Goal: Use online tool/utility: Utilize a website feature to perform a specific function

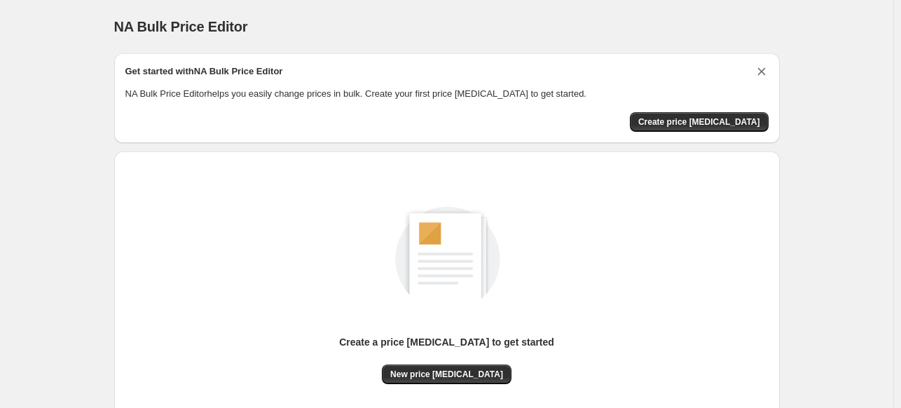
click at [763, 71] on icon "Dismiss card" at bounding box center [762, 71] width 14 height 14
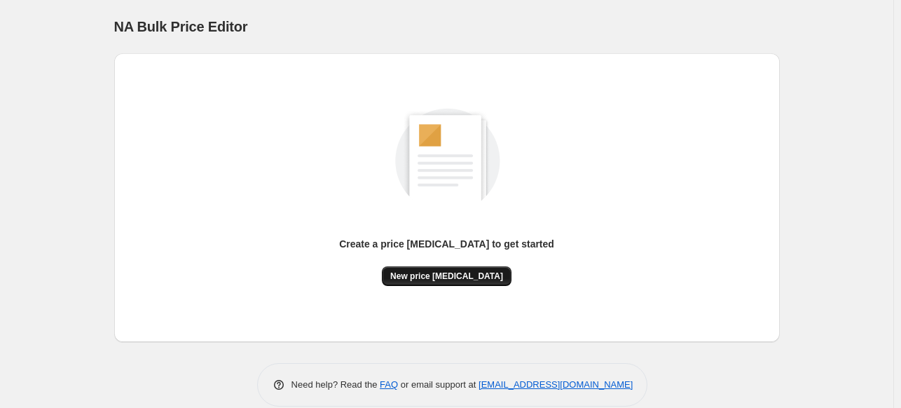
drag, startPoint x: 439, startPoint y: 287, endPoint x: 437, endPoint y: 272, distance: 14.8
click at [437, 280] on div "Create a price [MEDICAL_DATA] to get started New price [MEDICAL_DATA]" at bounding box center [446, 197] width 643 height 266
click at [437, 272] on span "New price [MEDICAL_DATA]" at bounding box center [446, 276] width 113 height 11
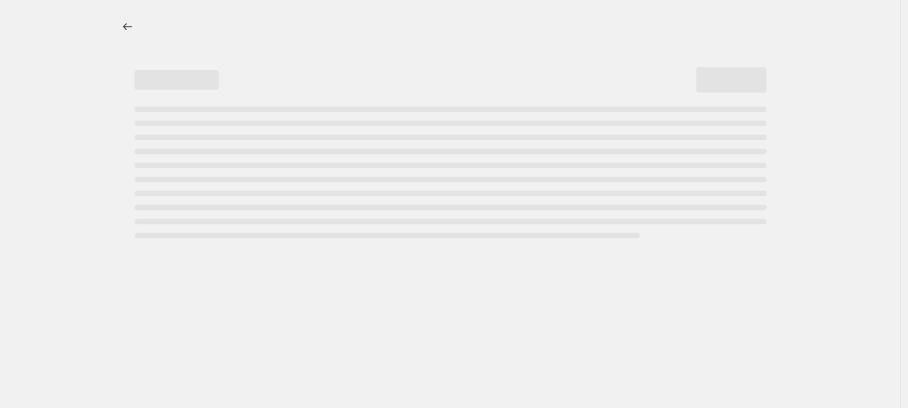
select select "percentage"
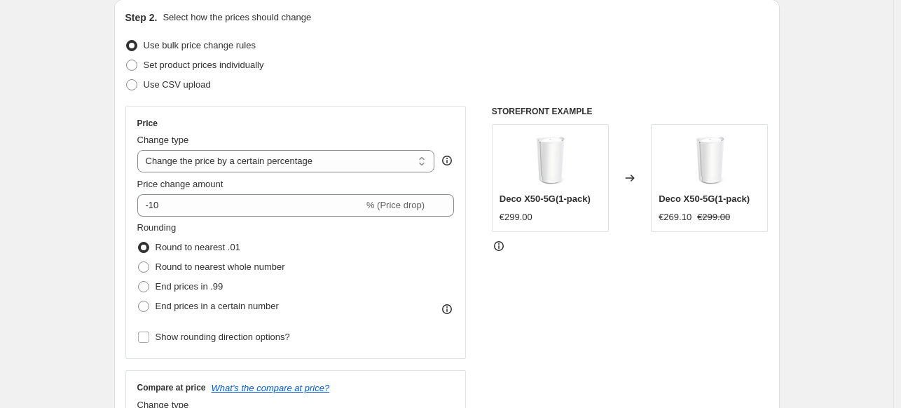
scroll to position [168, 0]
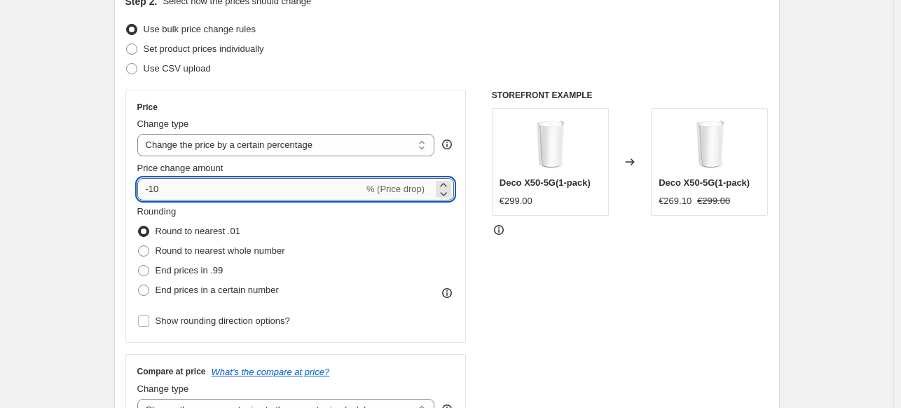
click at [199, 189] on input "-10" at bounding box center [250, 189] width 226 height 22
type input "-1"
type input "-10"
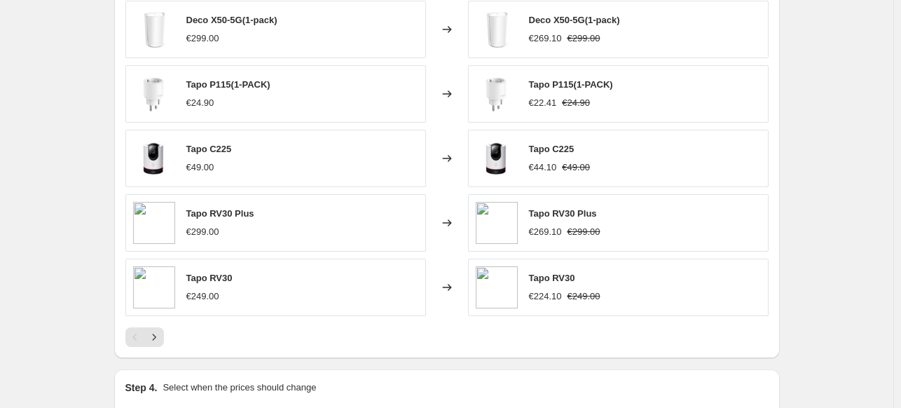
scroll to position [841, 0]
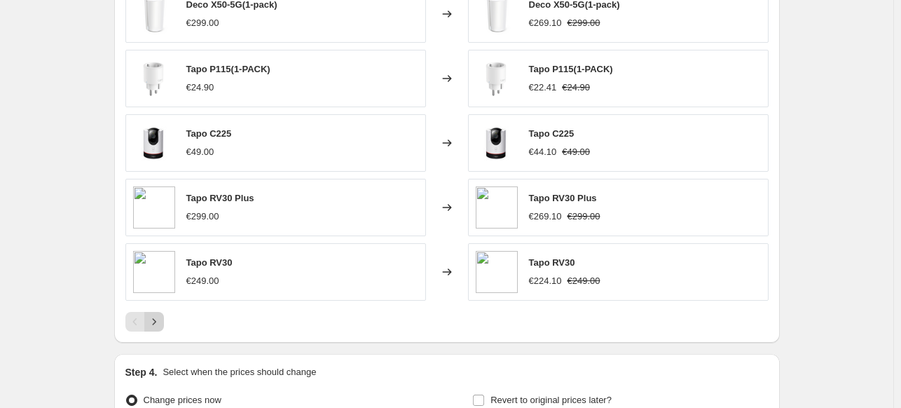
click at [152, 317] on icon "Next" at bounding box center [154, 322] width 14 height 14
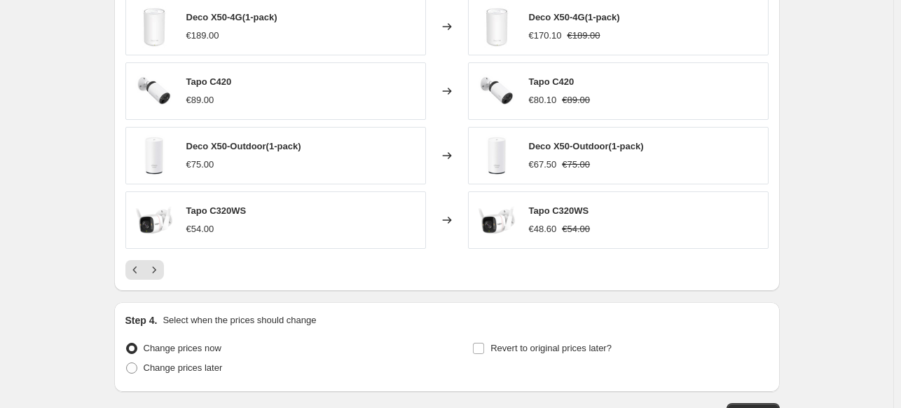
scroll to position [990, 0]
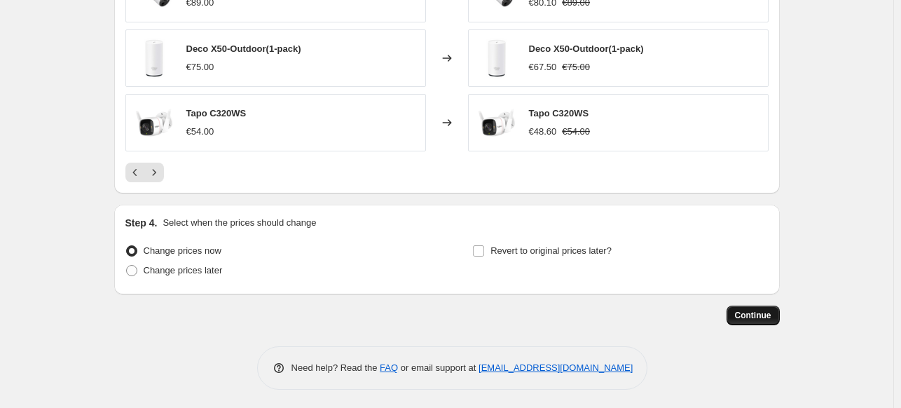
click at [765, 311] on span "Continue" at bounding box center [753, 315] width 36 height 11
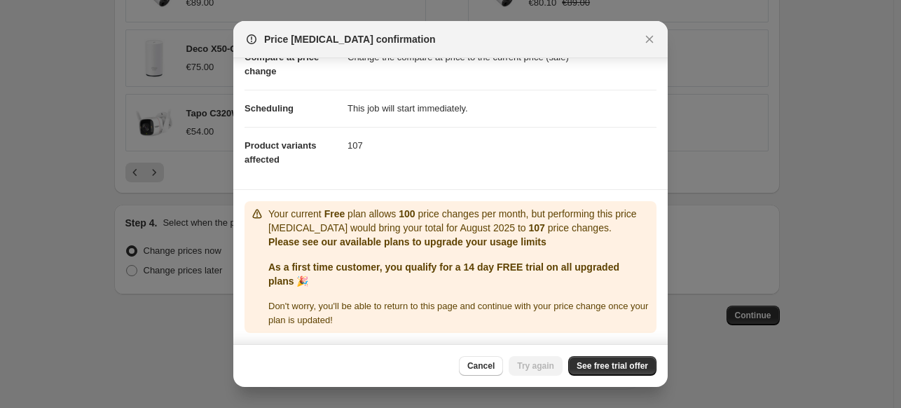
scroll to position [0, 0]
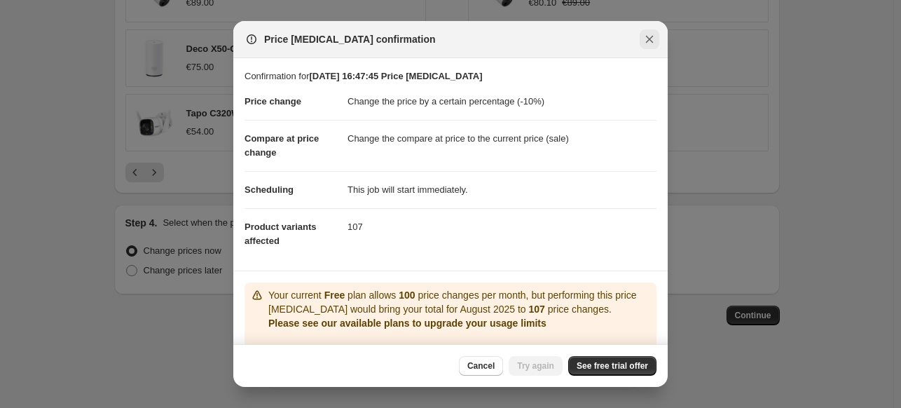
click at [650, 33] on icon "Close" at bounding box center [650, 39] width 14 height 14
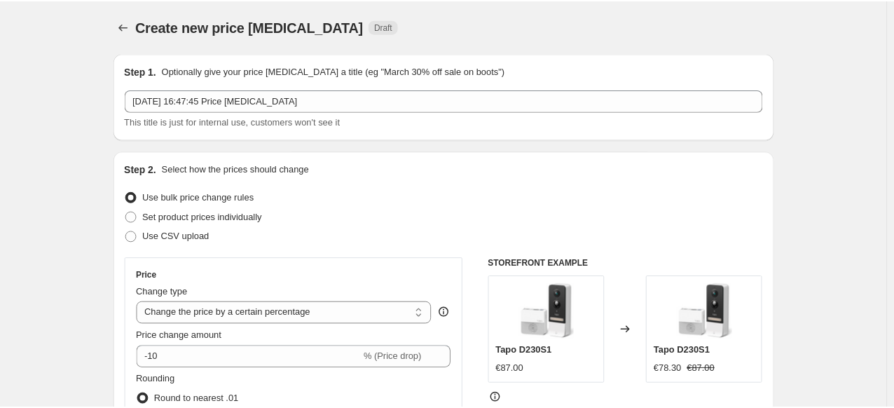
scroll to position [990, 0]
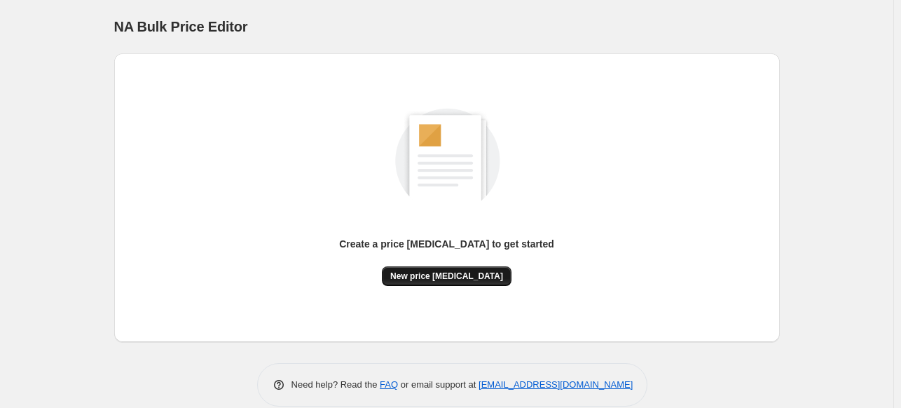
click at [455, 274] on span "New price [MEDICAL_DATA]" at bounding box center [446, 276] width 113 height 11
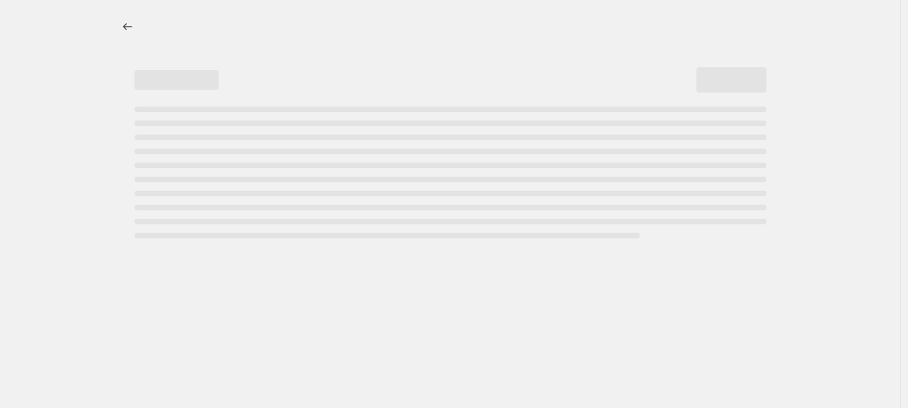
select select "percentage"
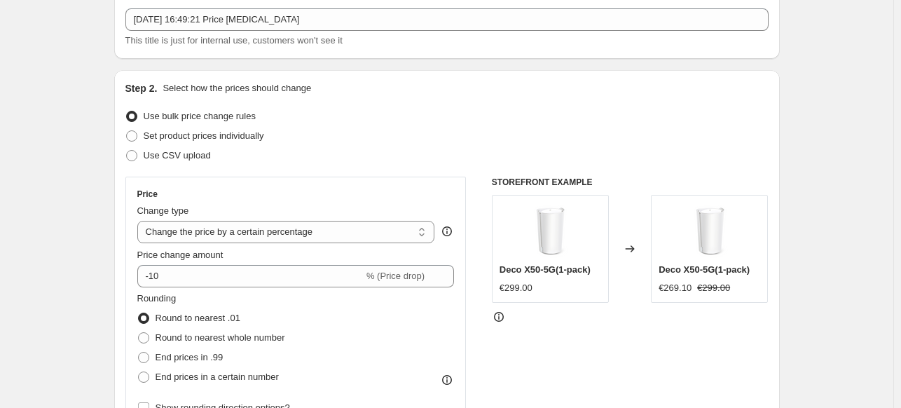
scroll to position [252, 0]
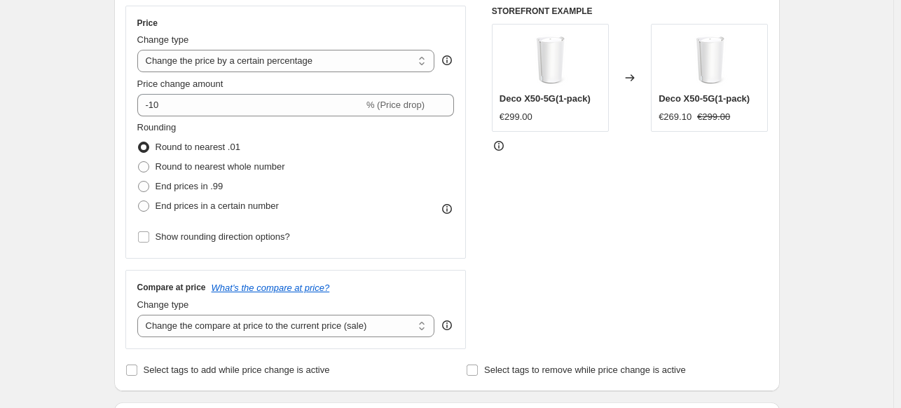
click at [642, 182] on div "STOREFRONT EXAMPLE Deco X50-5G(1-pack) €299.00 Changed to Deco X50-5G(1-pack) €…" at bounding box center [630, 177] width 277 height 343
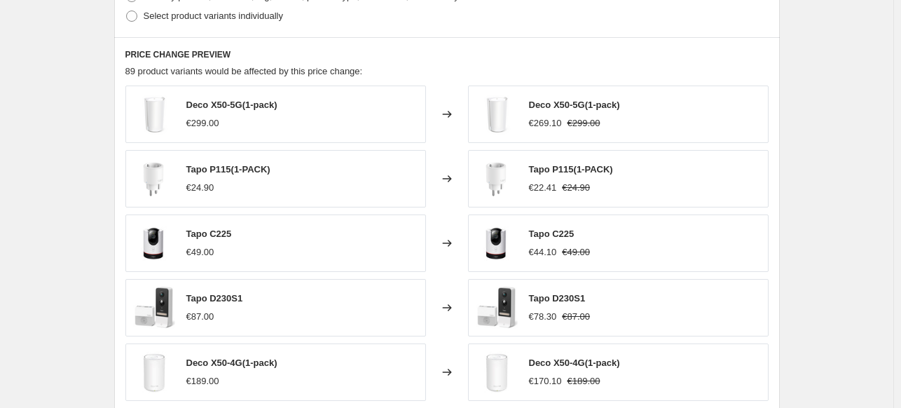
scroll to position [925, 0]
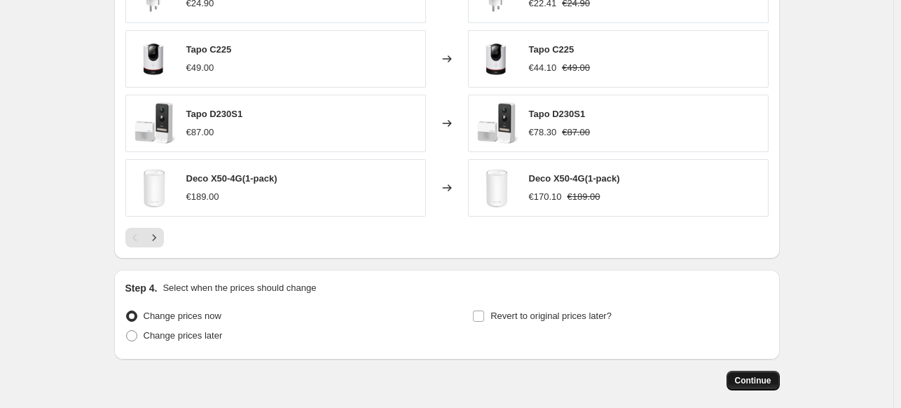
click at [756, 378] on span "Continue" at bounding box center [753, 380] width 36 height 11
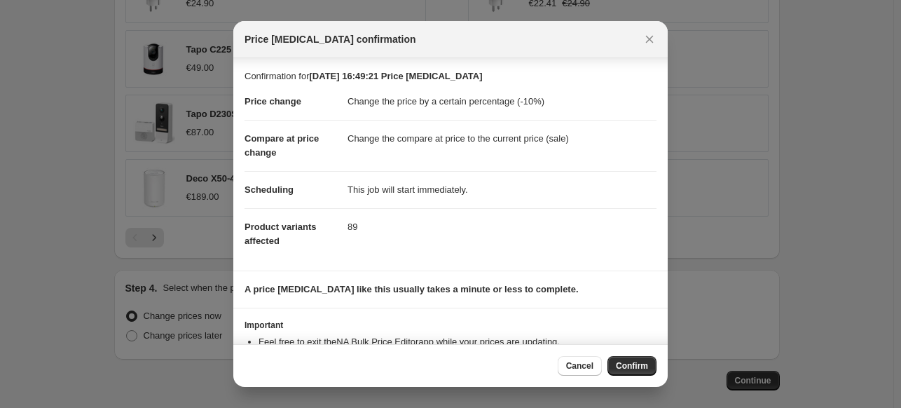
scroll to position [51, 0]
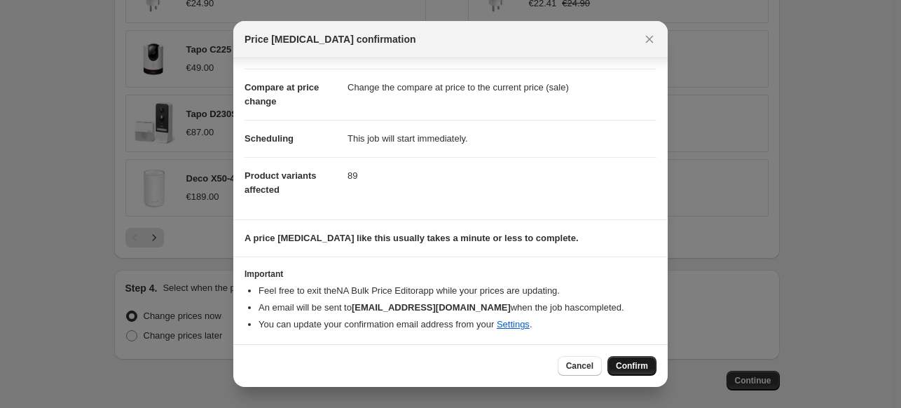
click at [636, 370] on span "Confirm" at bounding box center [632, 365] width 32 height 11
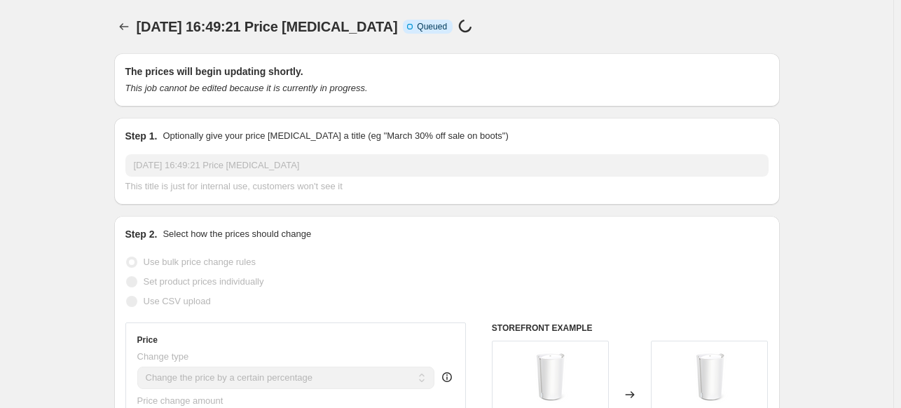
click at [417, 28] on span "Queued" at bounding box center [432, 26] width 30 height 11
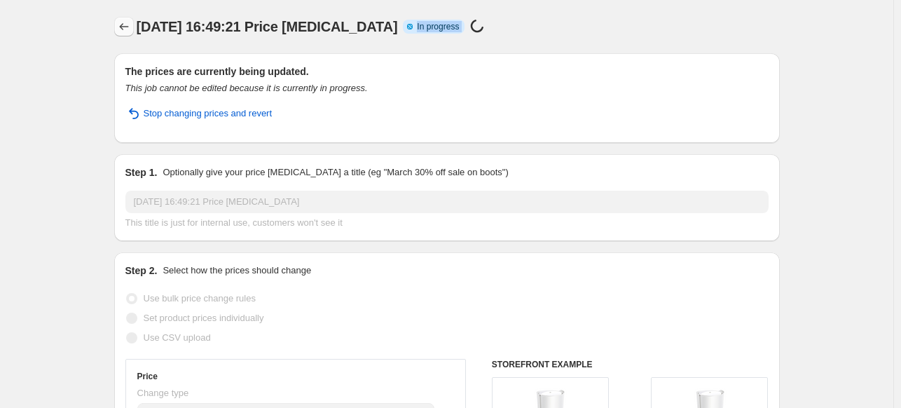
click at [128, 20] on icon "Price change jobs" at bounding box center [124, 27] width 14 height 14
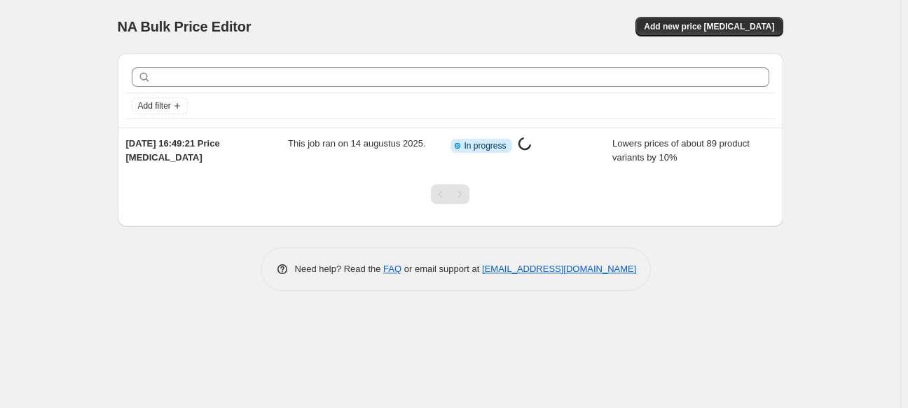
click at [599, 360] on div "NA Bulk Price Editor. This page is ready NA Bulk Price Editor Add new price [ME…" at bounding box center [450, 204] width 901 height 408
click at [219, 30] on span "NA Bulk Price Editor" at bounding box center [185, 26] width 134 height 15
click at [336, 26] on div "NA Bulk Price Editor" at bounding box center [278, 27] width 320 height 20
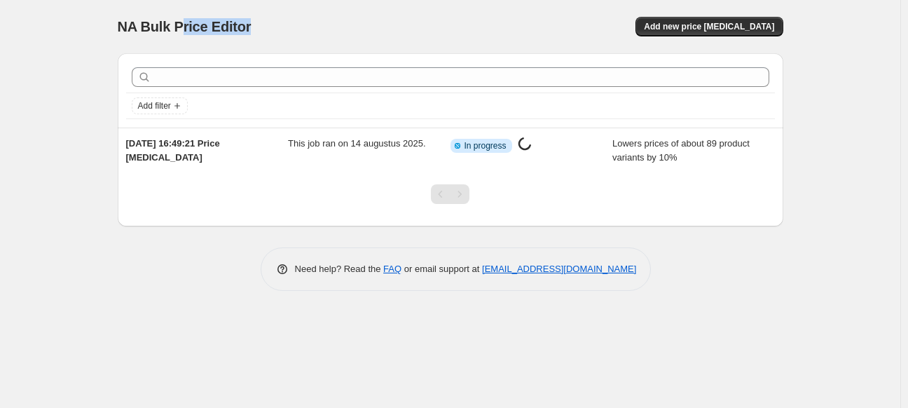
drag, startPoint x: 336, startPoint y: 26, endPoint x: 182, endPoint y: 27, distance: 153.5
click at [182, 27] on div "NA Bulk Price Editor" at bounding box center [278, 27] width 320 height 20
click at [182, 27] on span "NA Bulk Price Editor" at bounding box center [185, 26] width 134 height 15
click at [506, 27] on div "Add new price [MEDICAL_DATA]" at bounding box center [616, 27] width 334 height 20
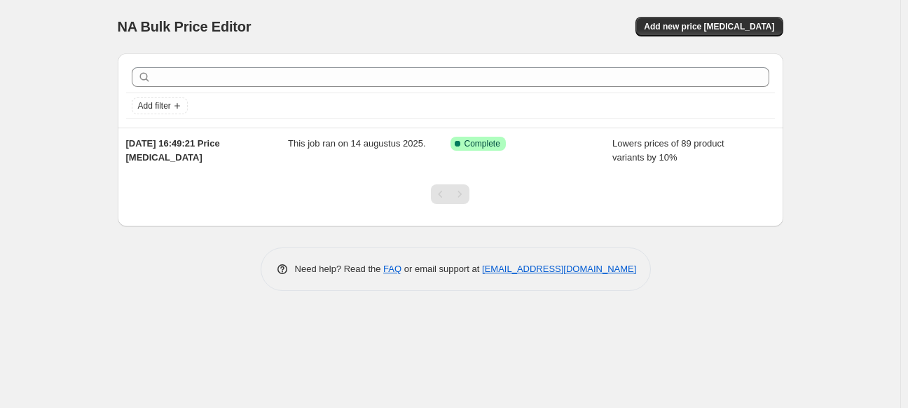
click at [52, 162] on div "NA Bulk Price Editor. This page is ready NA Bulk Price Editor Add new price [ME…" at bounding box center [450, 204] width 901 height 408
click at [719, 30] on span "Add new price [MEDICAL_DATA]" at bounding box center [709, 26] width 130 height 11
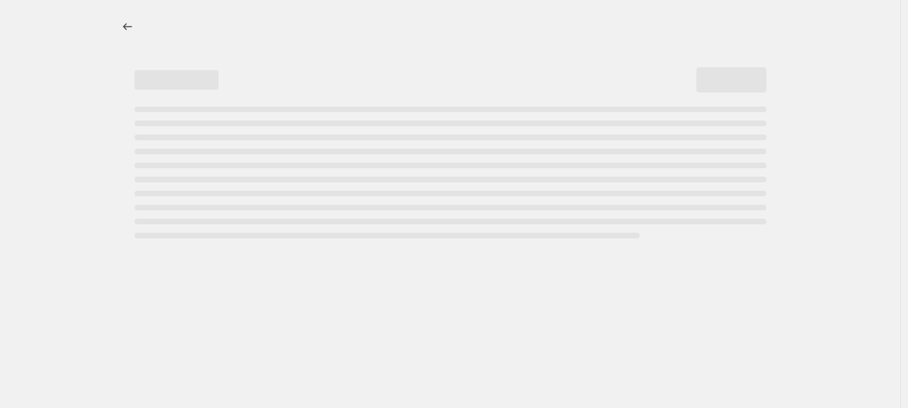
select select "percentage"
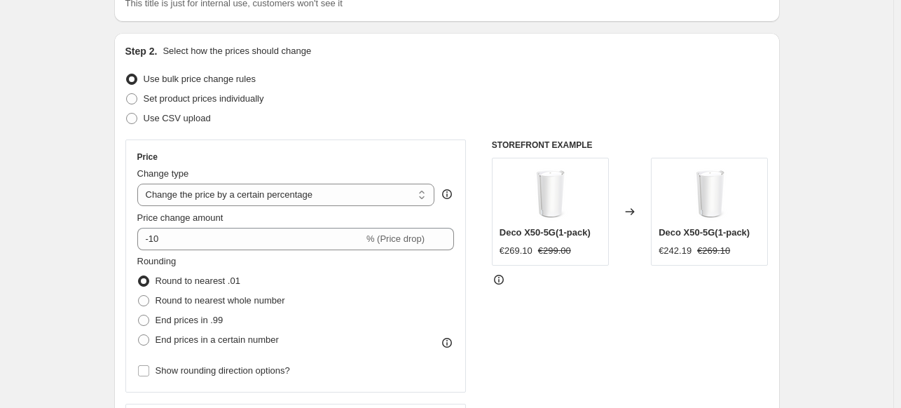
scroll to position [252, 0]
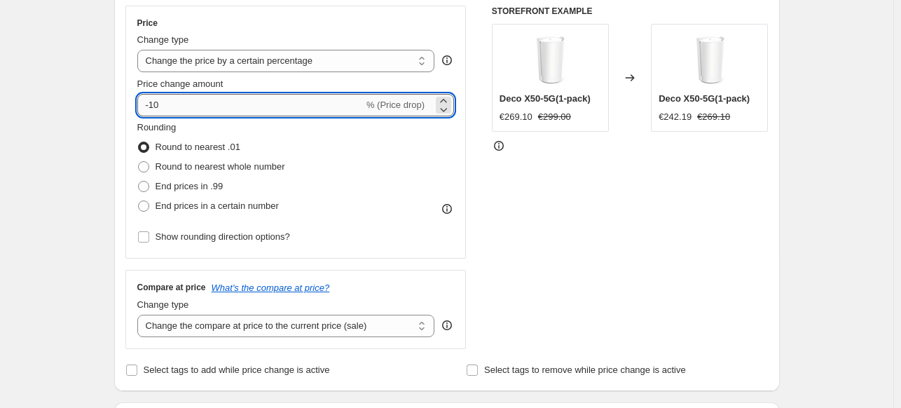
click at [193, 106] on input "-10" at bounding box center [250, 105] width 226 height 22
type input "-1"
type input "-50"
click at [172, 189] on span "End prices in .99" at bounding box center [190, 186] width 68 height 11
click at [139, 182] on input "End prices in .99" at bounding box center [138, 181] width 1 height 1
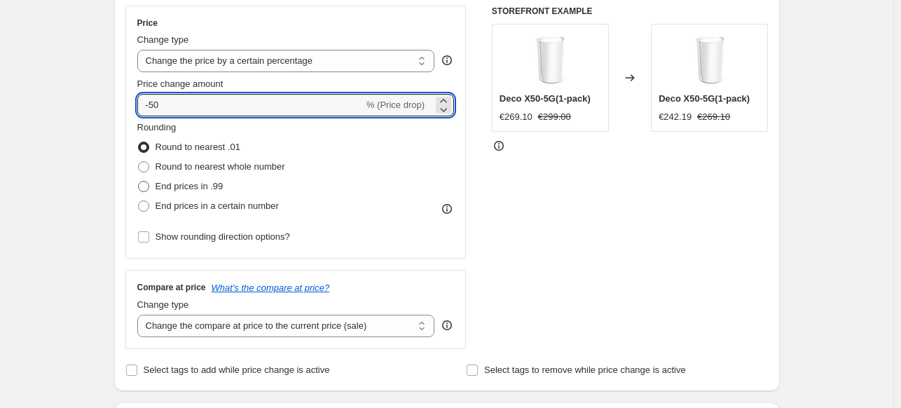
radio input "true"
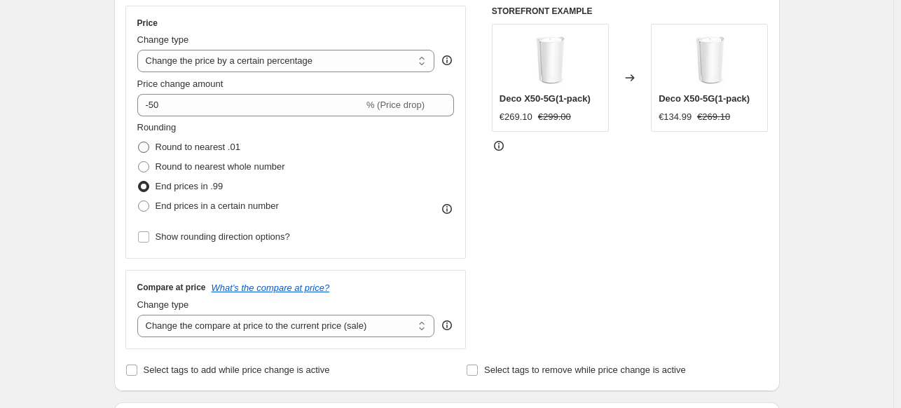
click at [150, 144] on span at bounding box center [143, 147] width 13 height 13
click at [139, 142] on input "Round to nearest .01" at bounding box center [138, 142] width 1 height 1
radio input "true"
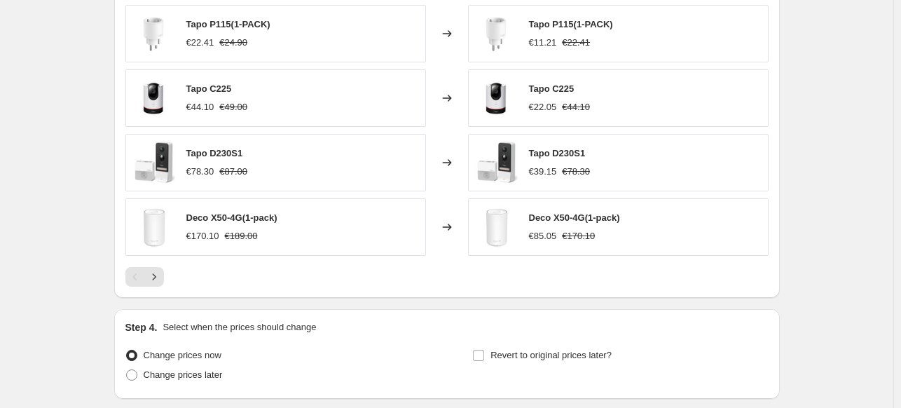
scroll to position [990, 0]
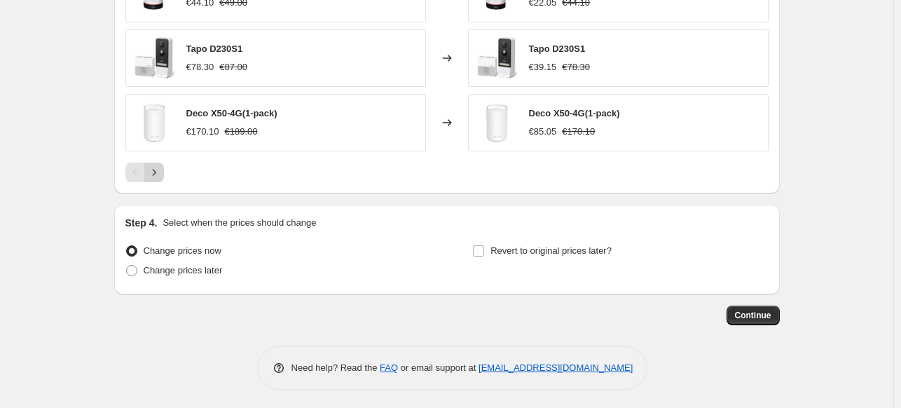
click at [157, 163] on button "Next" at bounding box center [154, 173] width 20 height 20
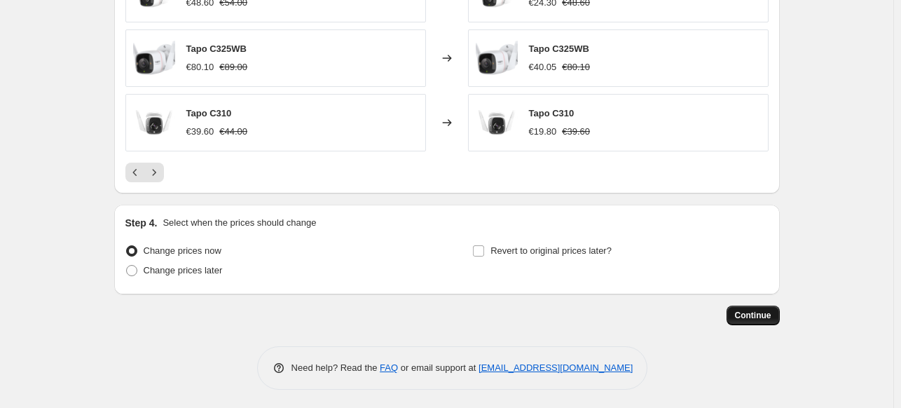
click at [760, 314] on span "Continue" at bounding box center [753, 315] width 36 height 11
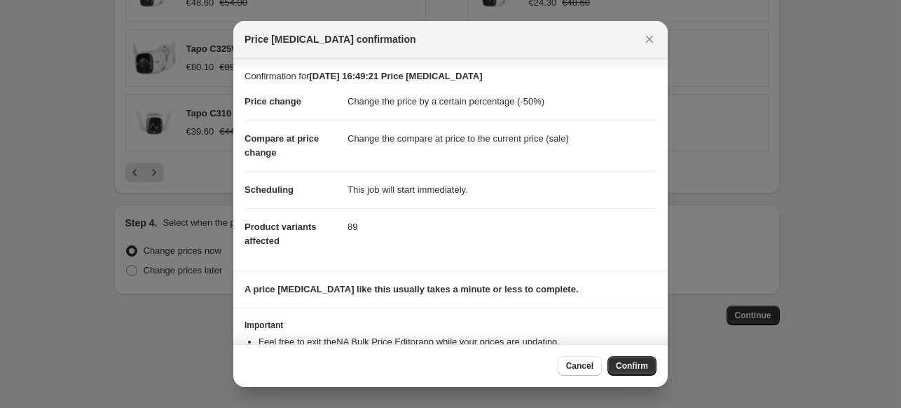
scroll to position [51, 0]
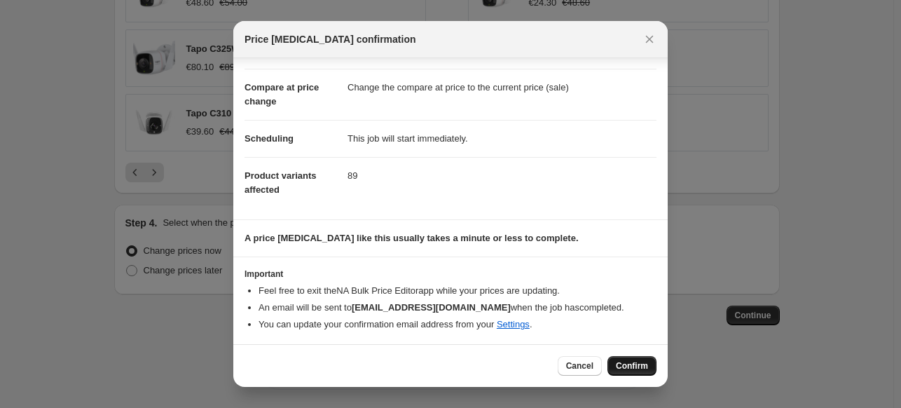
click at [636, 367] on span "Confirm" at bounding box center [632, 365] width 32 height 11
